Goal: Complete application form: Complete application form

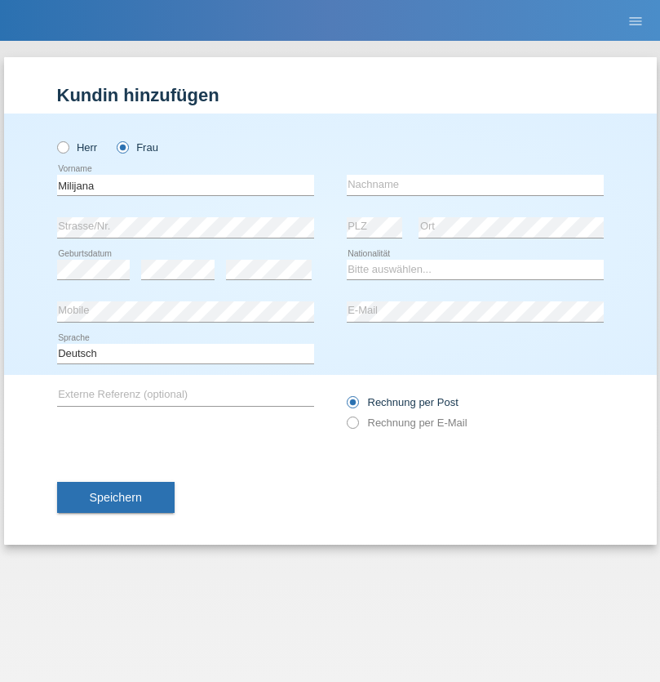
type input "Milijana"
click at [475, 184] on input "text" at bounding box center [475, 185] width 257 height 20
type input "Radanovic"
select select "BA"
select select "C"
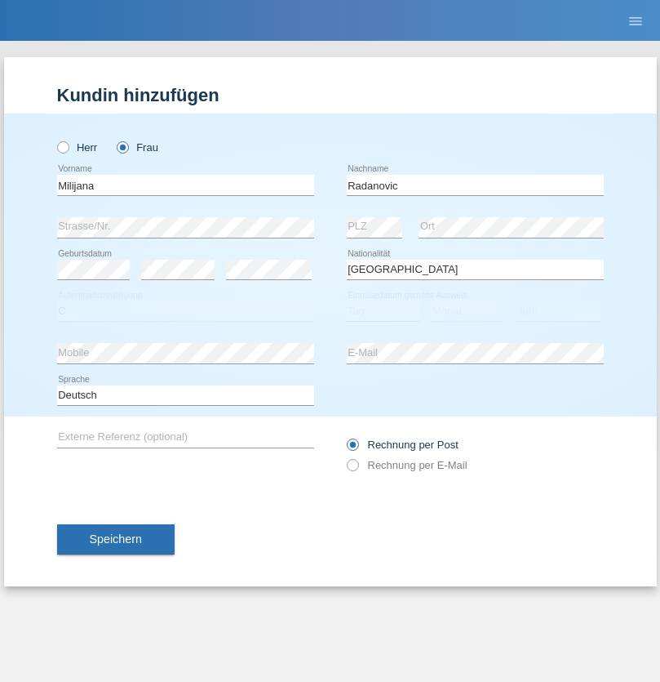
select select "17"
select select "05"
select select "1990"
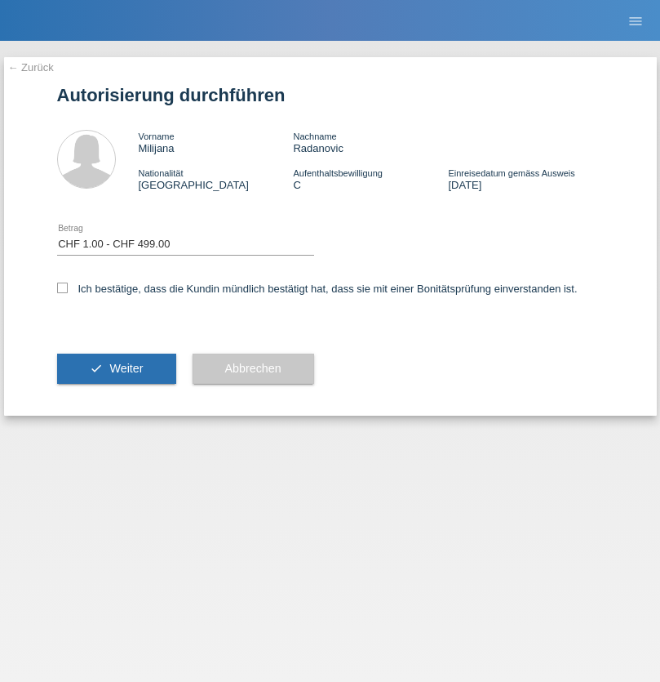
select select "1"
checkbox input "true"
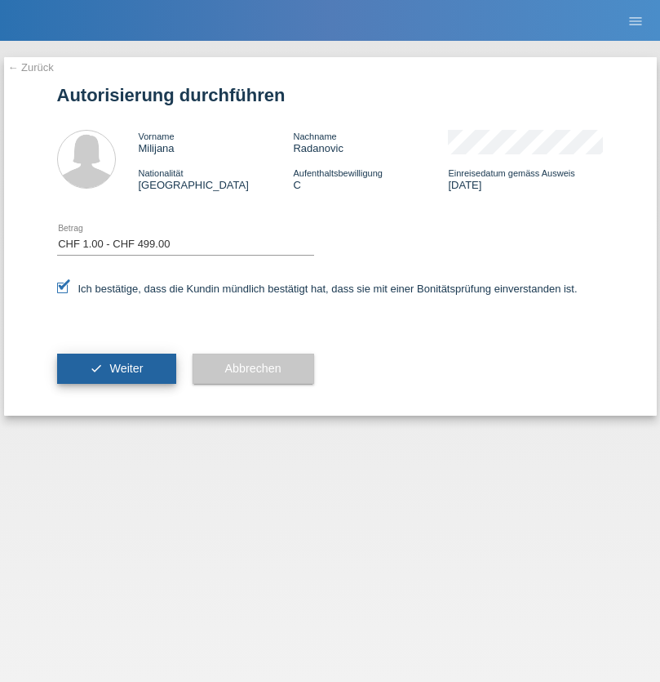
click at [116, 368] on span "Weiter" at bounding box center [125, 368] width 33 height 13
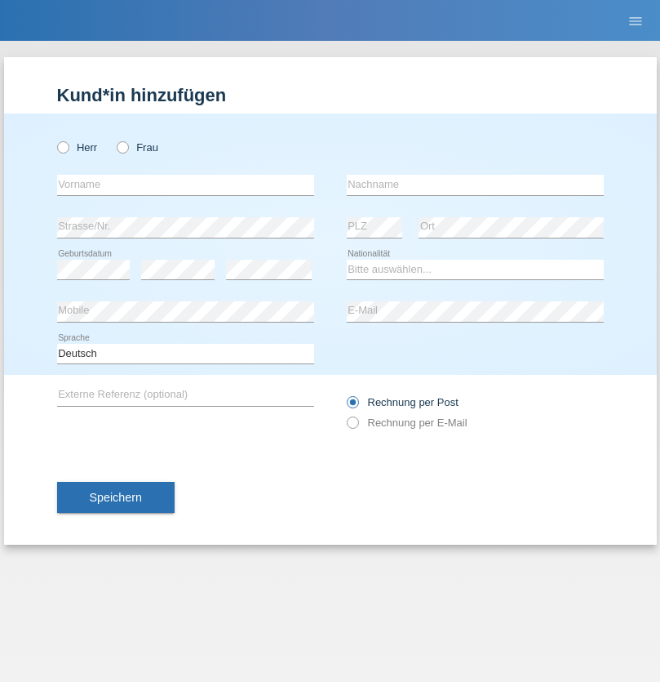
radio input "true"
click at [185, 184] on input "text" at bounding box center [185, 185] width 257 height 20
type input "David"
click at [475, 184] on input "text" at bounding box center [475, 185] width 257 height 20
type input "Senn"
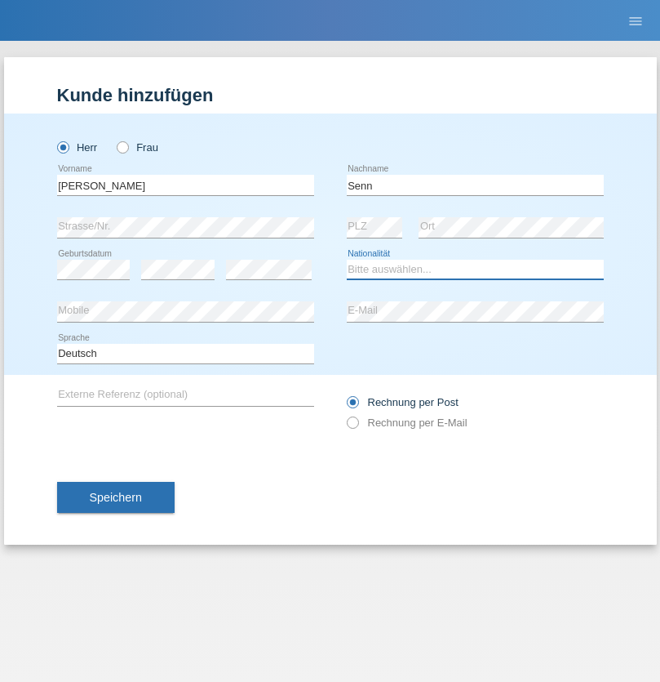
select select "CH"
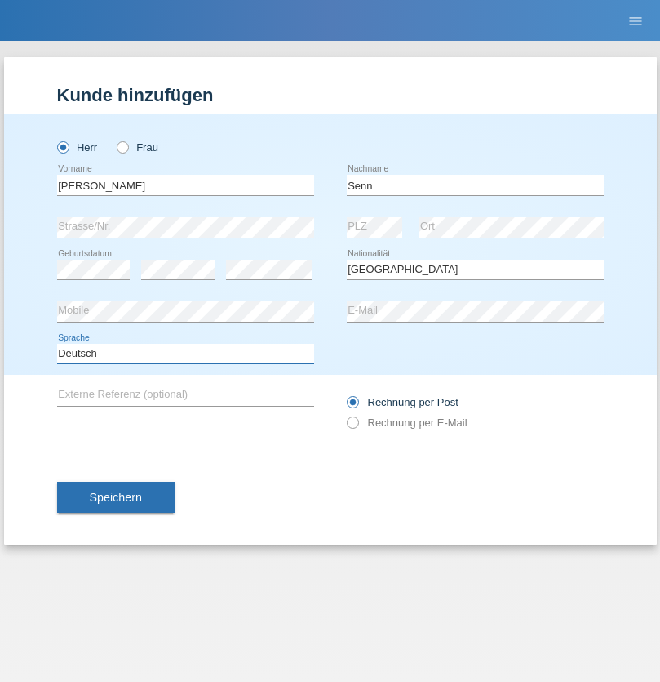
select select "en"
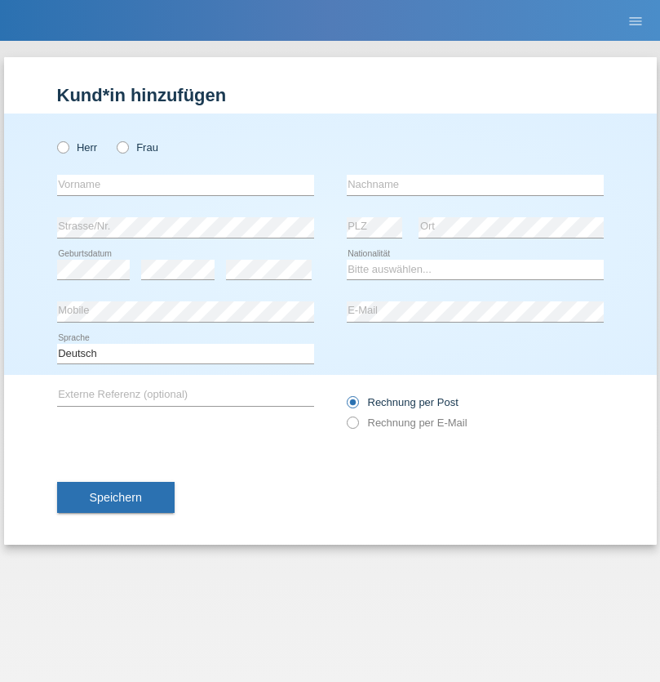
radio input "true"
click at [185, 184] on input "text" at bounding box center [185, 185] width 257 height 20
type input "[PERSON_NAME]"
click at [475, 184] on input "text" at bounding box center [475, 185] width 257 height 20
type input "Nemani"
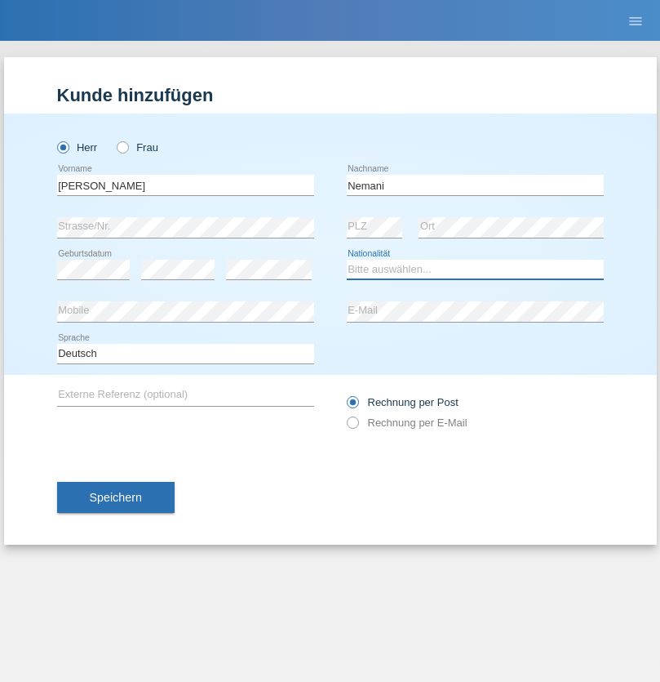
select select "AF"
select select "C"
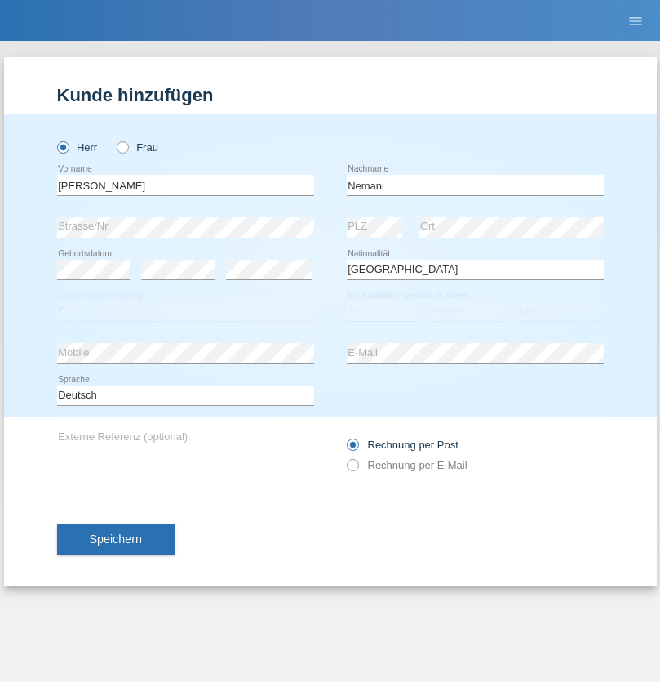
select select "02"
select select "01"
select select "2021"
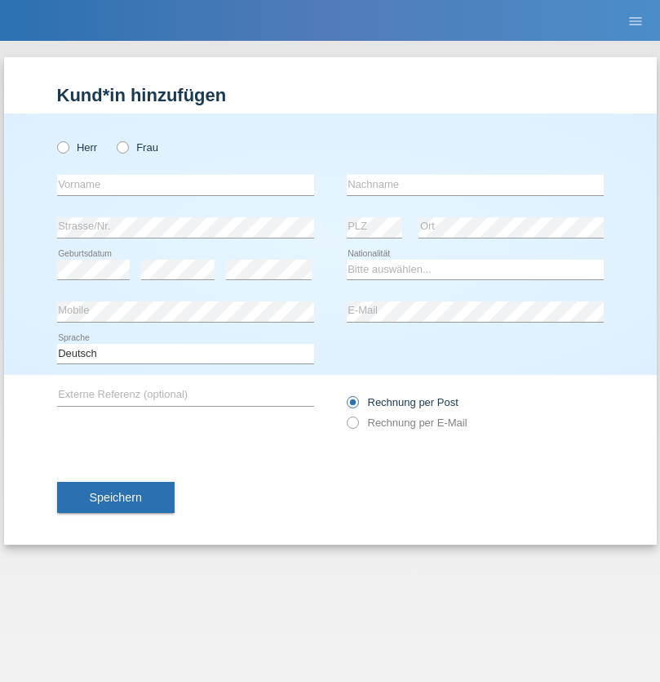
radio input "true"
click at [185, 184] on input "text" at bounding box center [185, 185] width 257 height 20
type input "Besart"
click at [475, 184] on input "text" at bounding box center [475, 185] width 257 height 20
type input "Emiri"
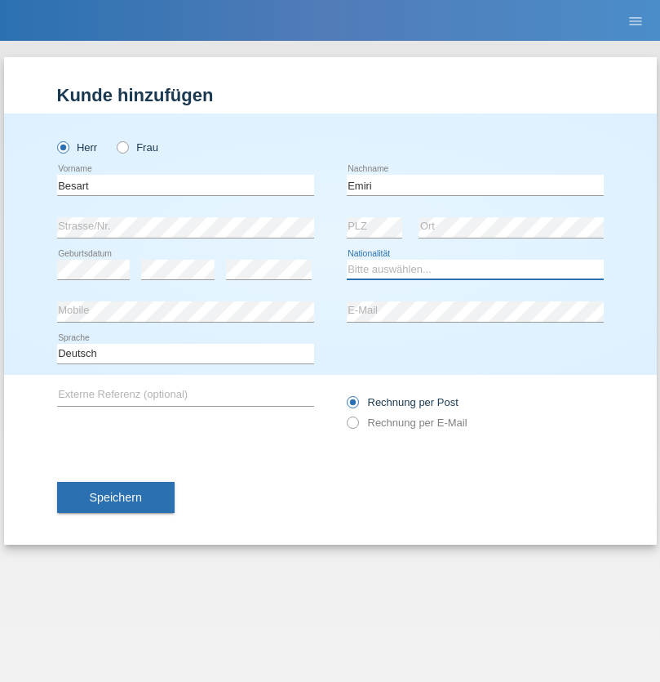
select select "XK"
select select "C"
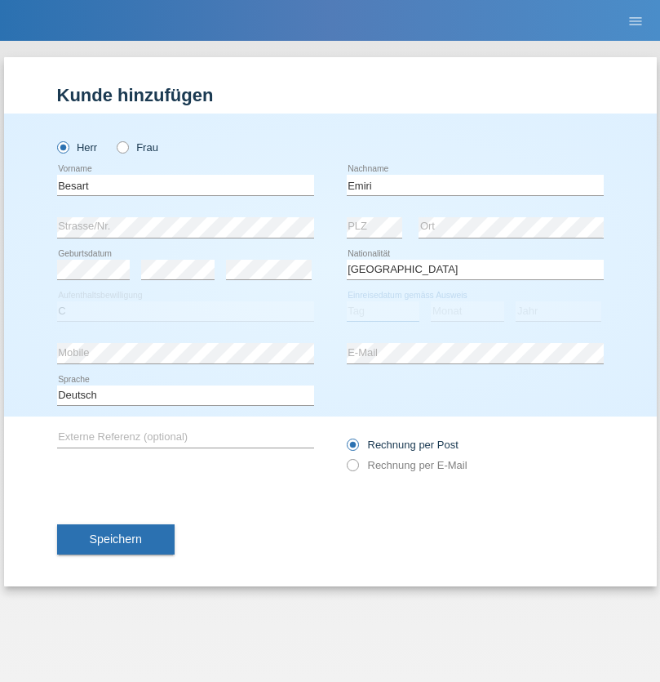
select select "04"
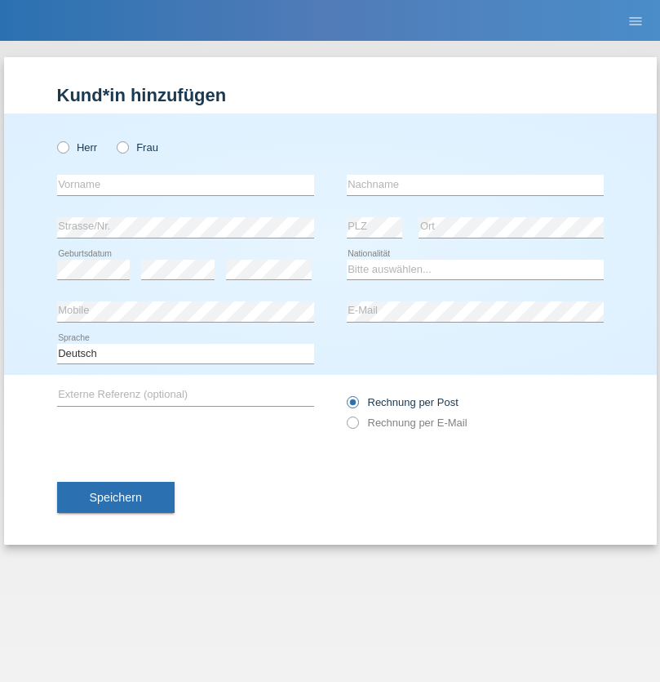
radio input "true"
click at [185, 184] on input "text" at bounding box center [185, 185] width 257 height 20
type input "[PERSON_NAME]"
click at [475, 184] on input "text" at bounding box center [475, 185] width 257 height 20
type input "Jacquet"
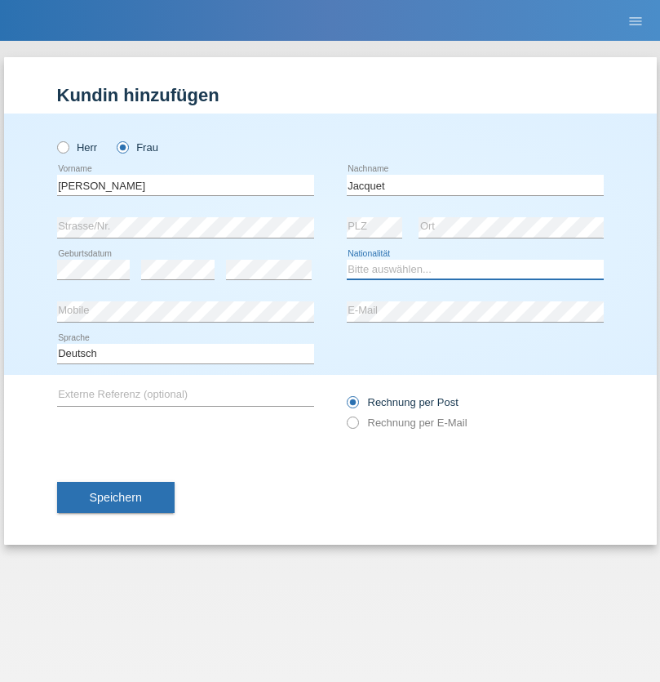
select select "CH"
radio input "true"
select select "DE"
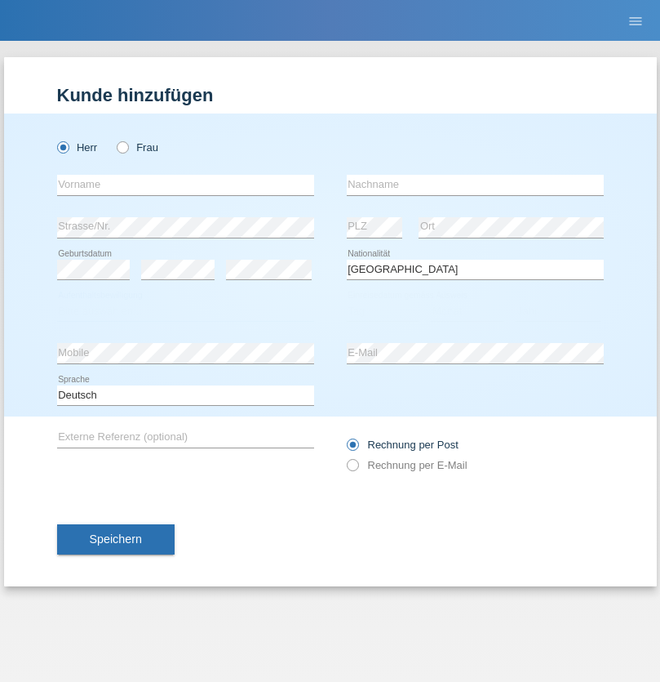
select select "C"
select select "07"
select select "11"
select select "1972"
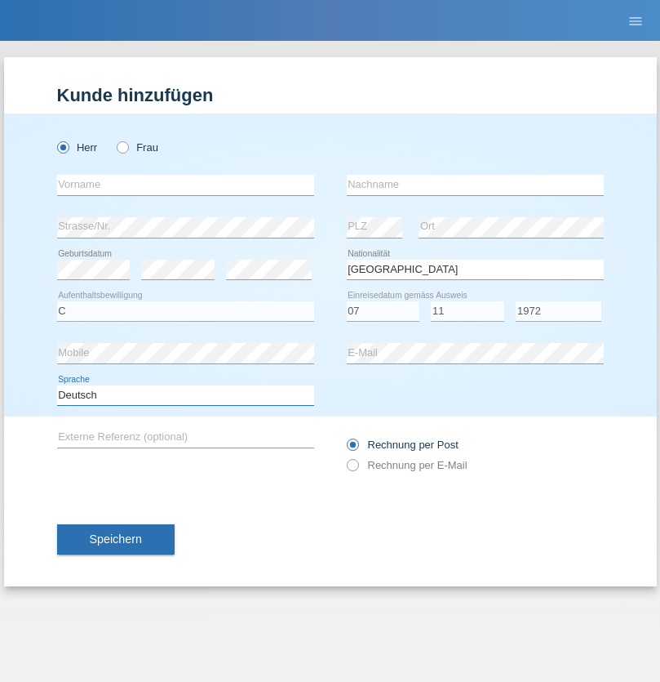
select select "en"
